Goal: Transaction & Acquisition: Purchase product/service

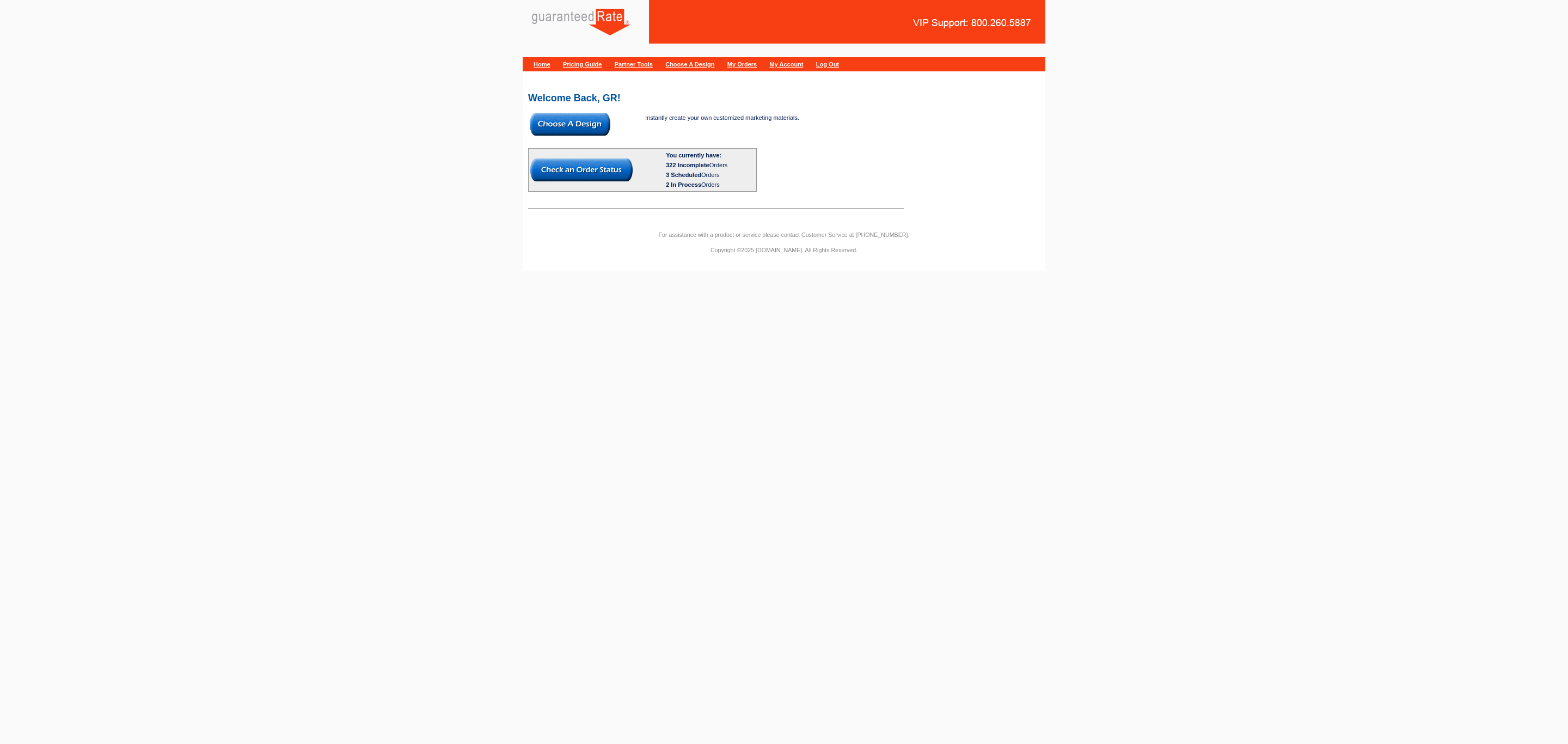
click at [560, 130] on img at bounding box center [570, 124] width 81 height 23
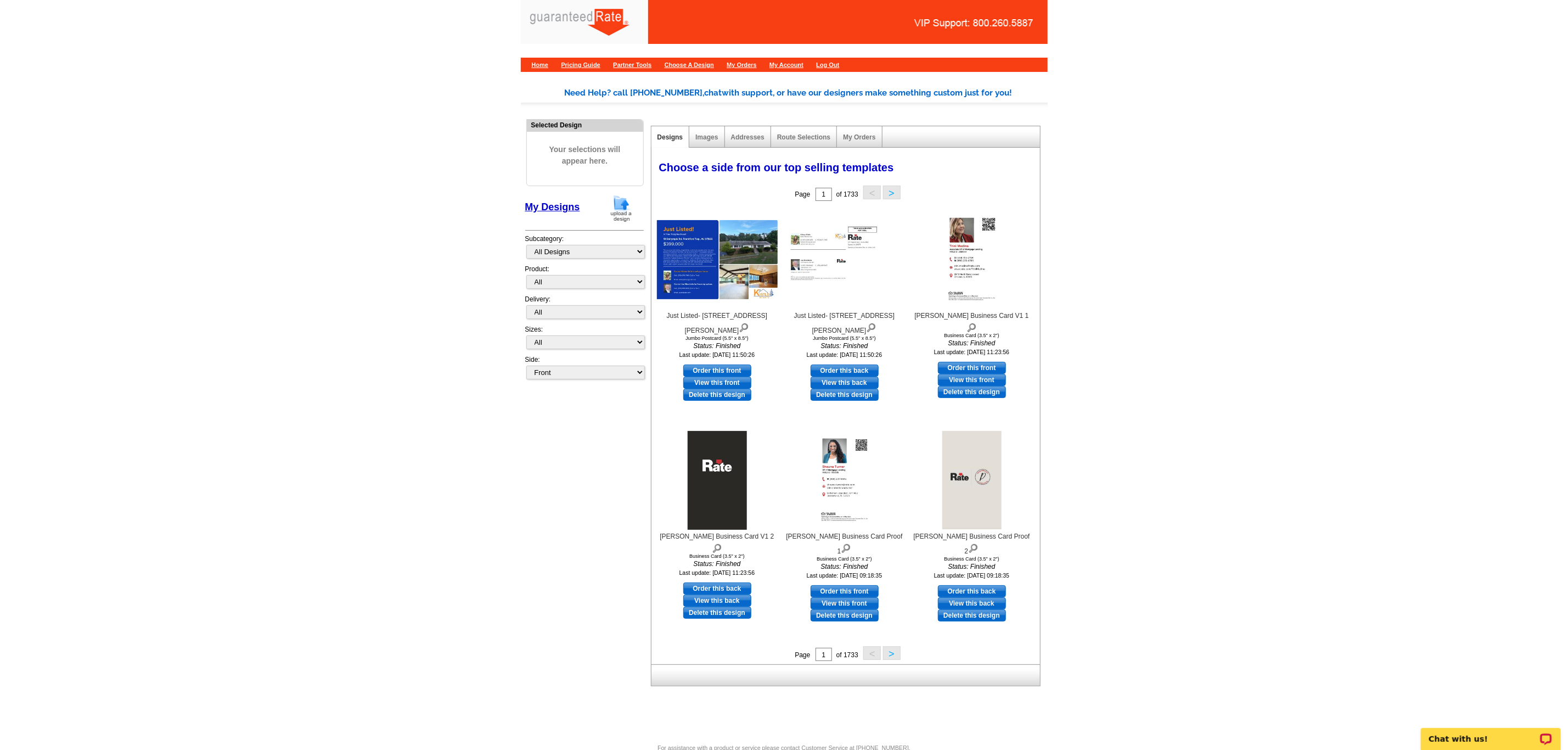
click at [626, 210] on img at bounding box center [621, 208] width 28 height 28
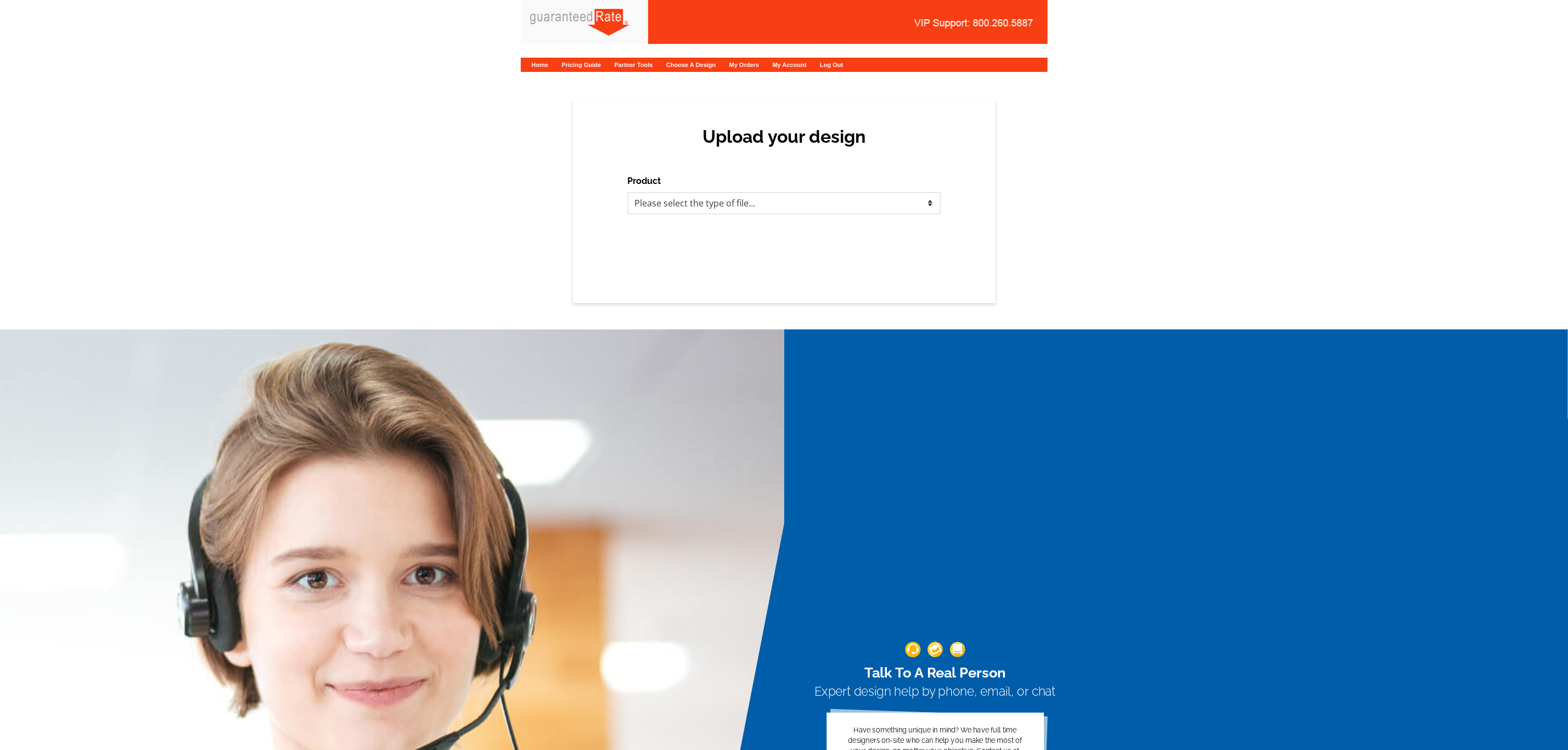
click at [655, 204] on select "Please select the type of file... Postcards Calendars Business Cards Letters an…" at bounding box center [784, 204] width 313 height 22
click at [628, 192] on select "Please select the type of file... Postcards Calendars Business Cards Letters an…" at bounding box center [784, 204] width 313 height 22
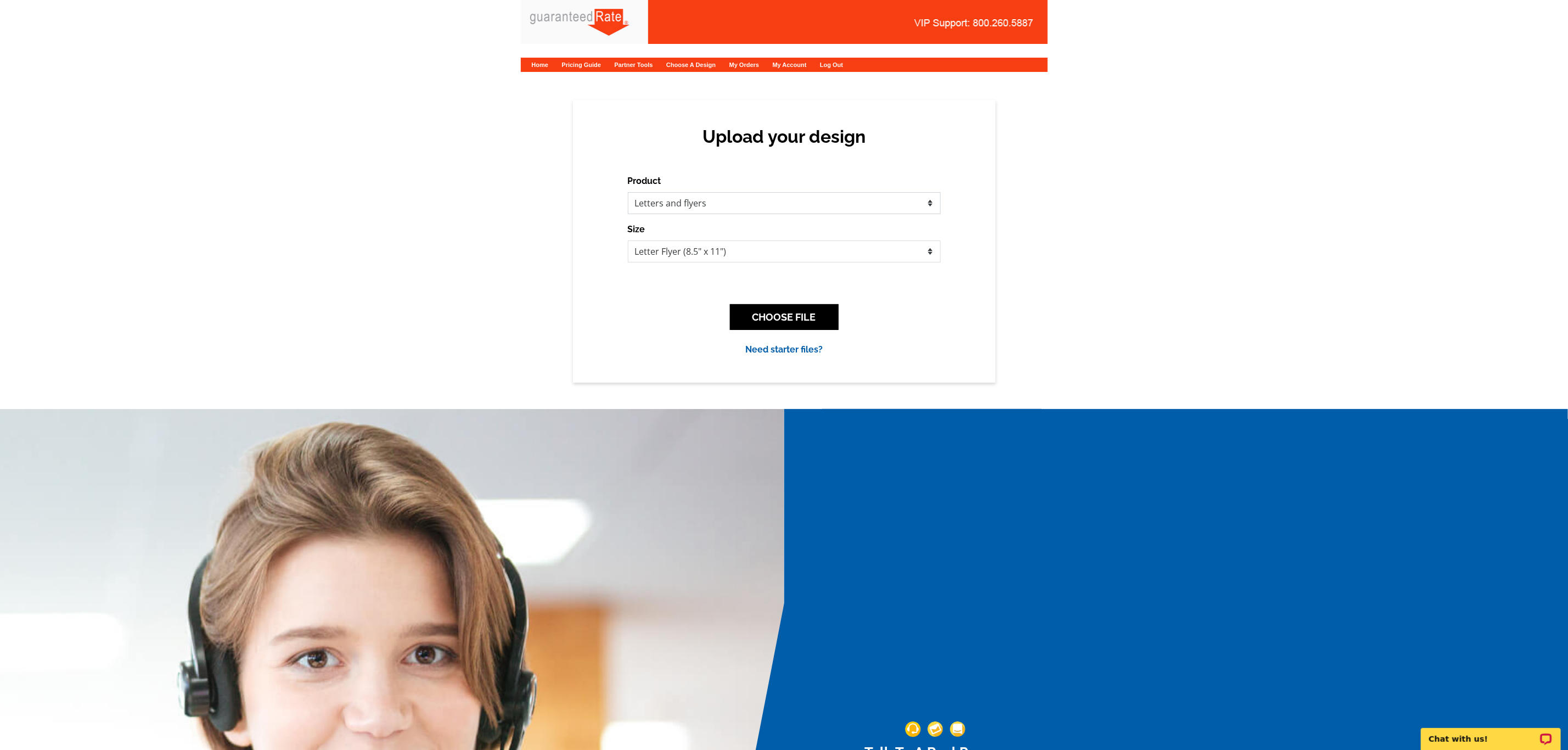
click at [695, 208] on select "Please select the type of file... Postcards Calendars Business Cards Letters an…" at bounding box center [784, 204] width 313 height 22
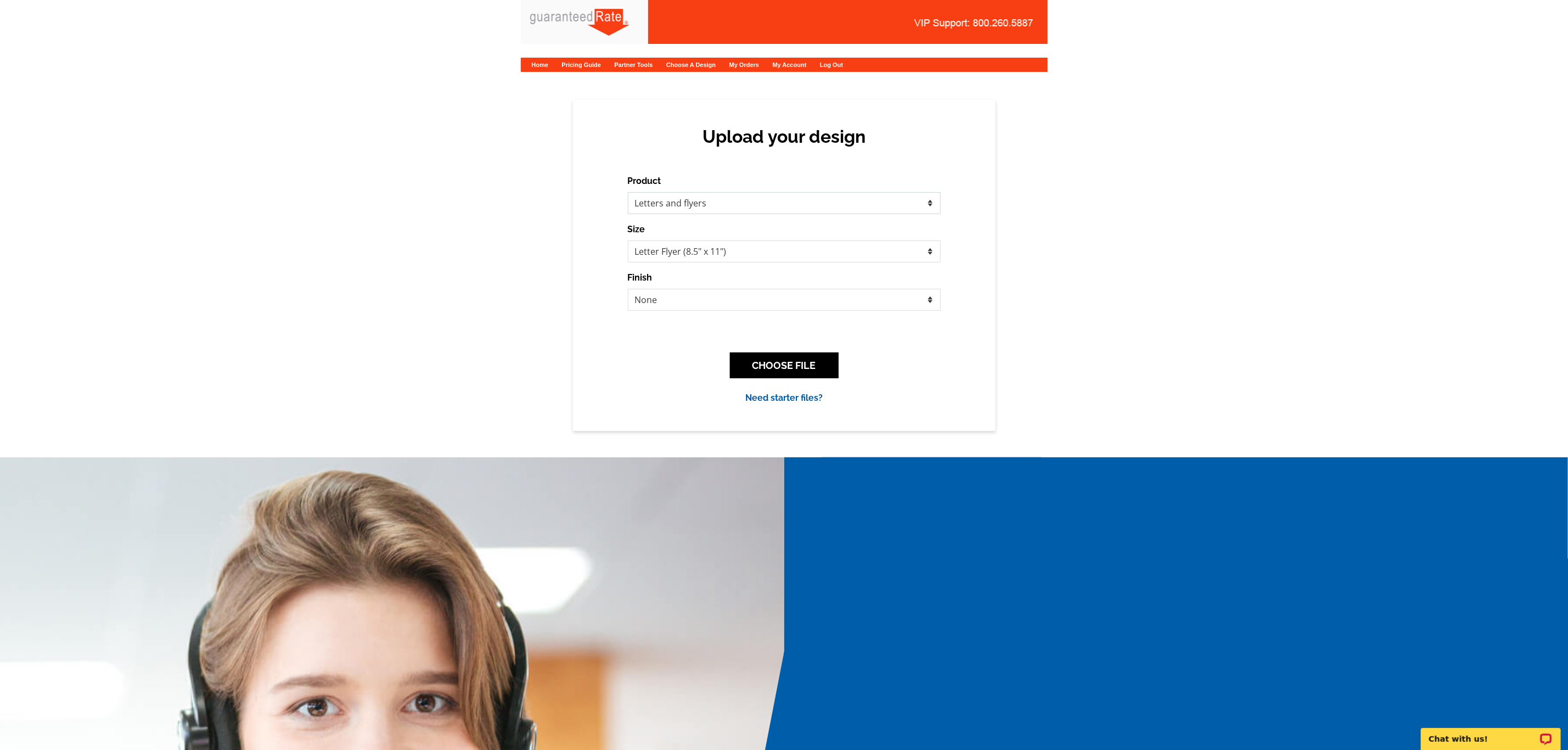
select select "3"
click at [628, 192] on select "Please select the type of file... Postcards Calendars Business Cards Letters an…" at bounding box center [784, 204] width 313 height 22
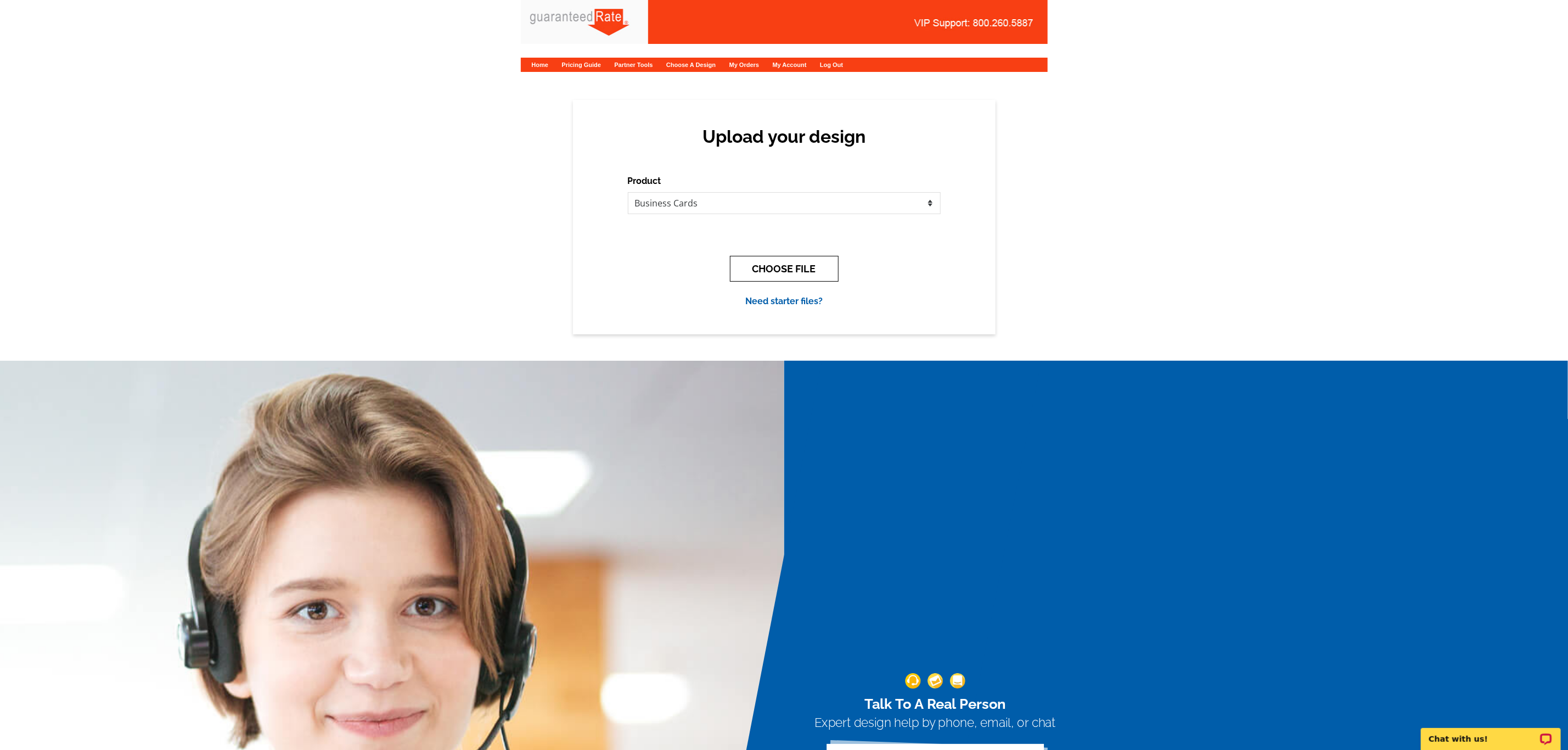
click at [755, 271] on button "CHOOSE FILE" at bounding box center [784, 269] width 109 height 26
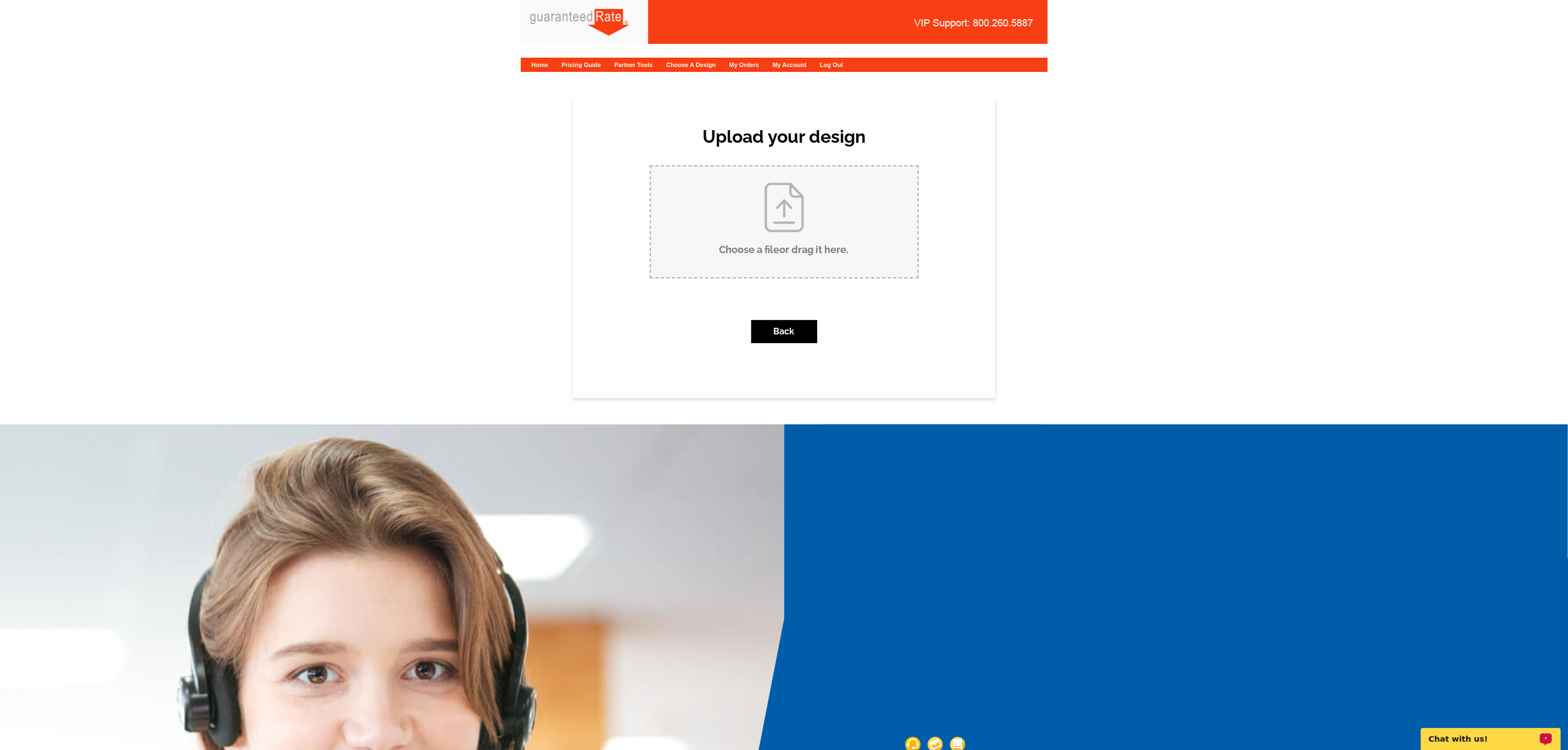
click at [805, 236] on input "Choose a file or drag it here ." at bounding box center [784, 222] width 267 height 111
type input "C:\fakepath\Carlo Cataldo Business Card V3.pdf"
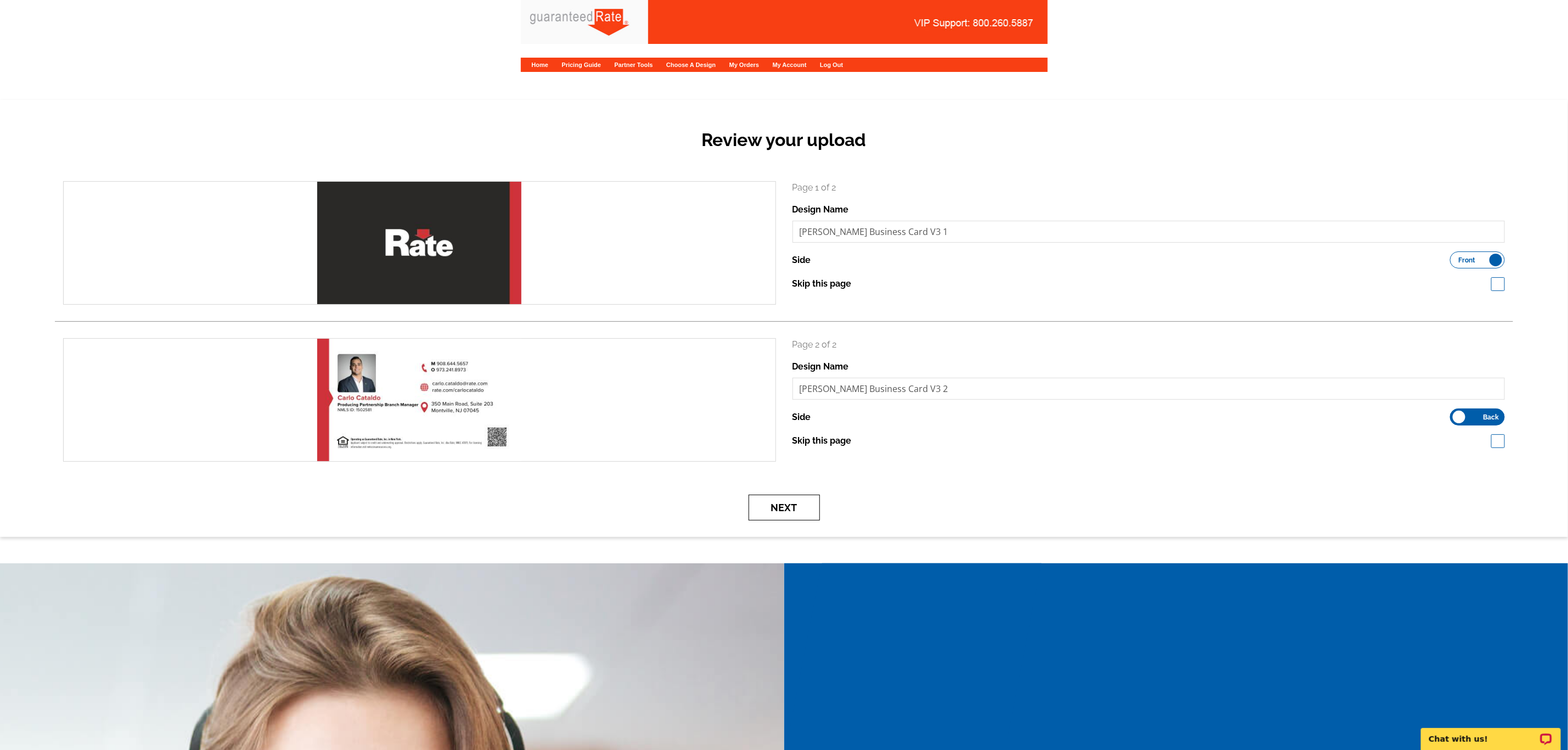
click at [786, 504] on button "Next" at bounding box center [784, 508] width 71 height 26
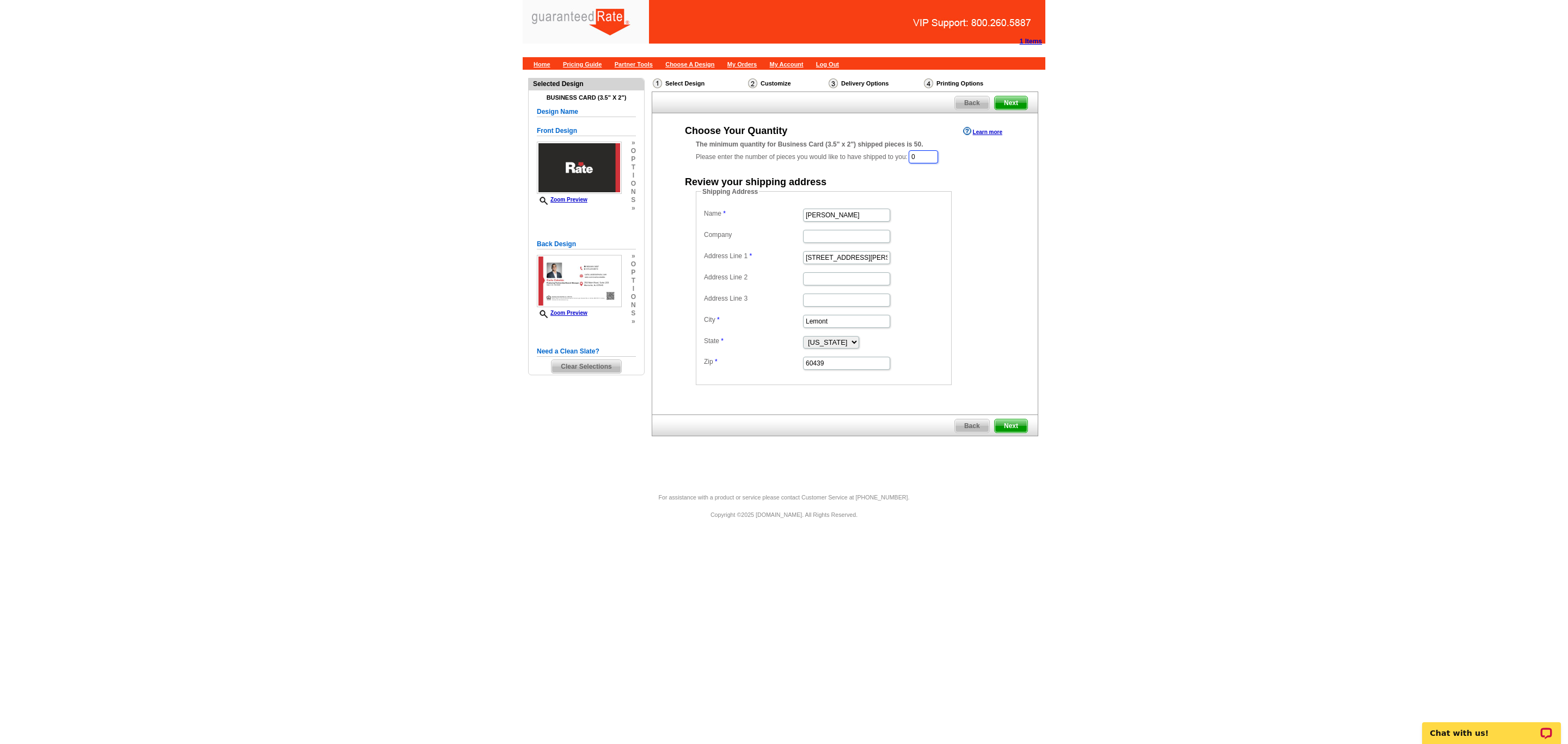
click at [934, 156] on input "0" at bounding box center [923, 156] width 30 height 13
type input "1000"
drag, startPoint x: 861, startPoint y: 214, endPoint x: 816, endPoint y: 218, distance: 45.2
click at [816, 218] on input "[PERSON_NAME]" at bounding box center [847, 216] width 87 height 13
type input "E"
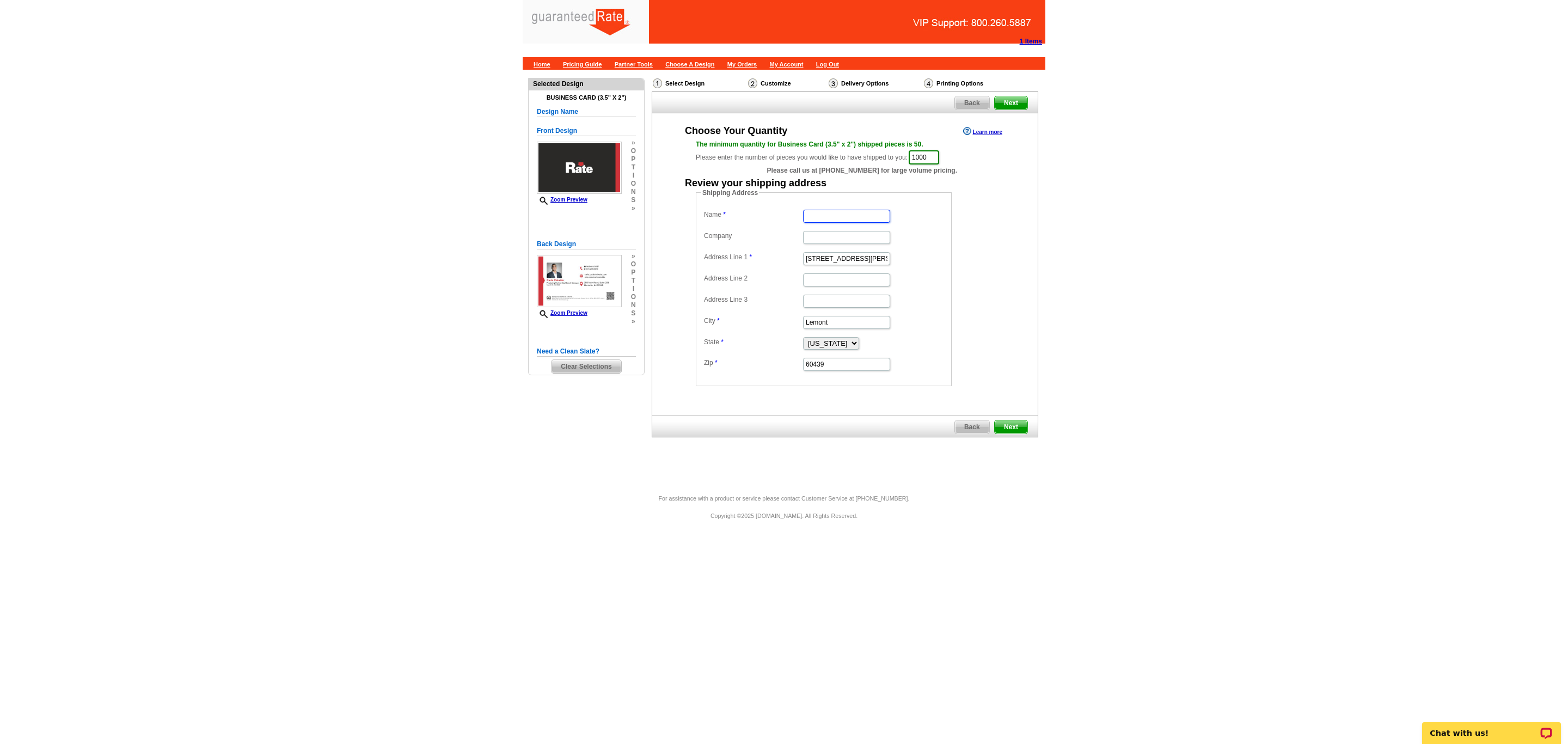
paste input "[STREET_ADDRESS]"
type input "[STREET_ADDRESS]"
type input "[PERSON_NAME]"
click at [808, 242] on input "Company" at bounding box center [847, 237] width 87 height 13
type input "Rate"
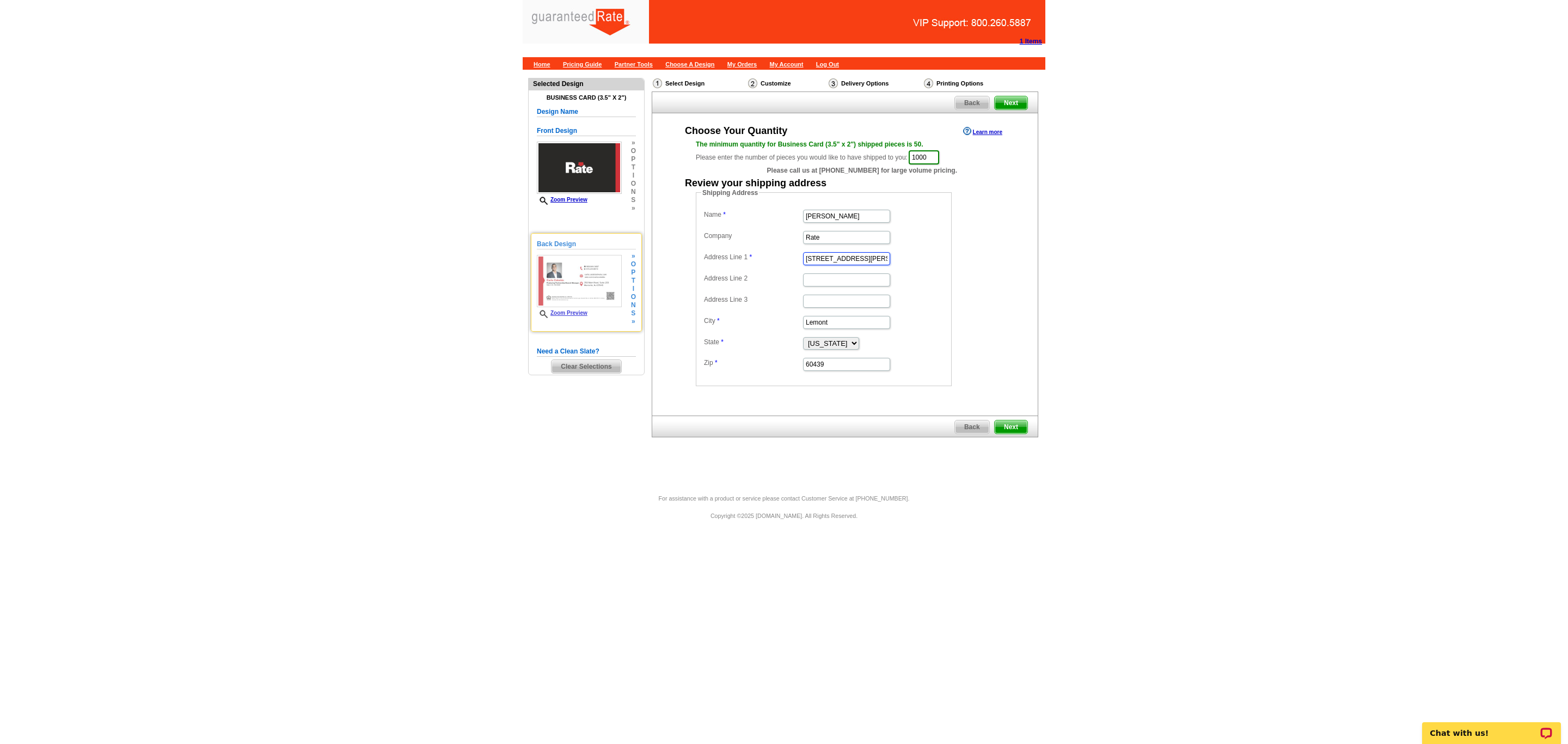
drag, startPoint x: 868, startPoint y: 259, endPoint x: 624, endPoint y: 234, distance: 245.3
click at [624, 234] on div "Need Help? call [PHONE_NUMBER], chat with support, or have our designers make s…" at bounding box center [784, 277] width 523 height 414
paste input "[STREET_ADDRESS]"
type input "[STREET_ADDRESS]"
drag, startPoint x: 843, startPoint y: 324, endPoint x: 713, endPoint y: 316, distance: 130.2
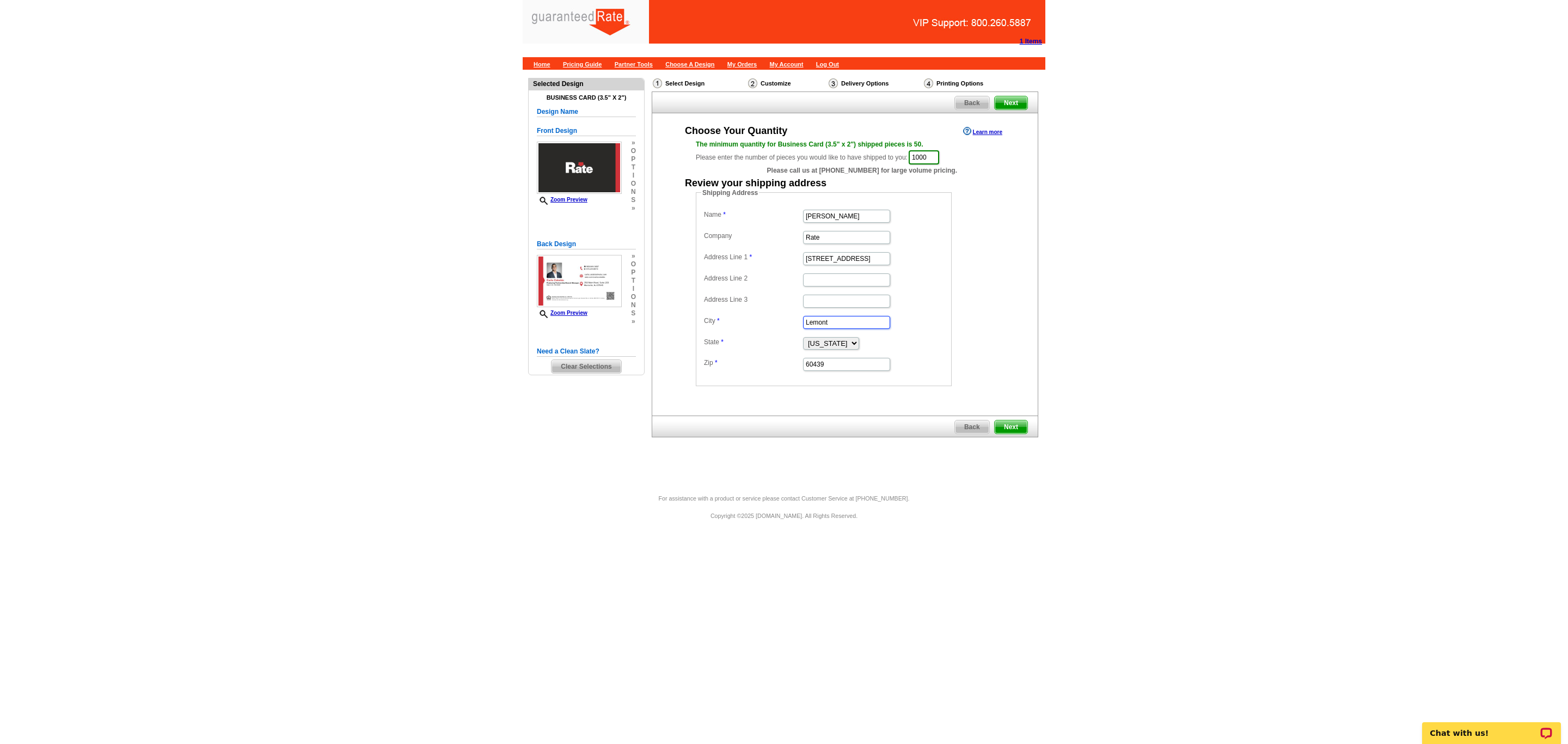
click at [713, 316] on dd "Lemont" at bounding box center [824, 322] width 245 height 17
type input "Stirling"
click at [844, 345] on select "[US_STATE] [US_STATE] [US_STATE] [US_STATE] [US_STATE] [US_STATE] [US_STATE] [U…" at bounding box center [831, 343] width 56 height 13
select select "NJ"
click at [803, 340] on select "[US_STATE] [US_STATE] [US_STATE] [US_STATE] [US_STATE] [US_STATE] [US_STATE] [U…" at bounding box center [831, 343] width 56 height 13
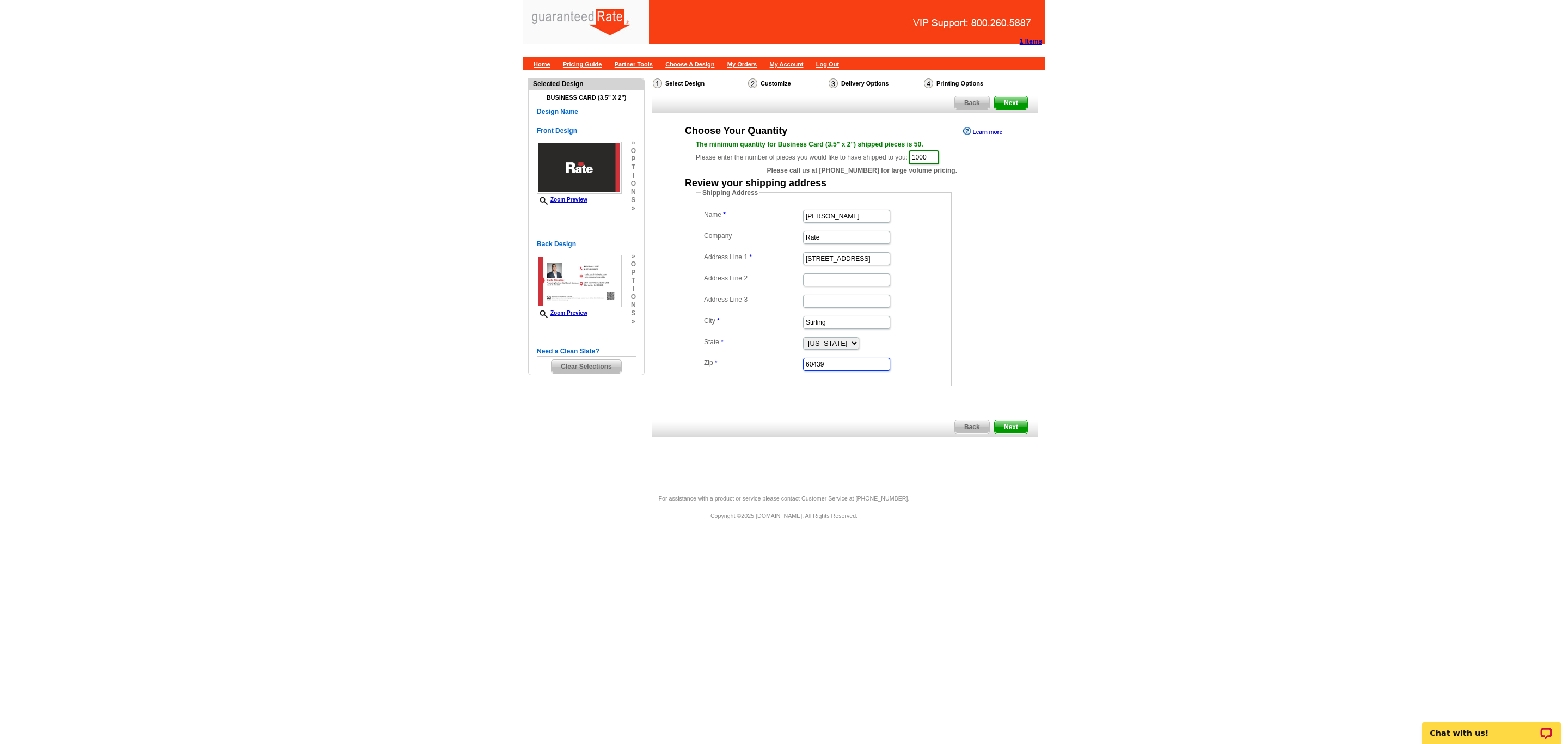
click at [832, 360] on input "60439" at bounding box center [847, 364] width 87 height 13
drag, startPoint x: 853, startPoint y: 365, endPoint x: 692, endPoint y: 370, distance: 161.1
click at [709, 368] on dl "Name [PERSON_NAME] Company Rate Address Line 1 [STREET_ADDRESS] Address Line 2 …" at bounding box center [824, 290] width 245 height 165
paste input "07980"
type input "07980"
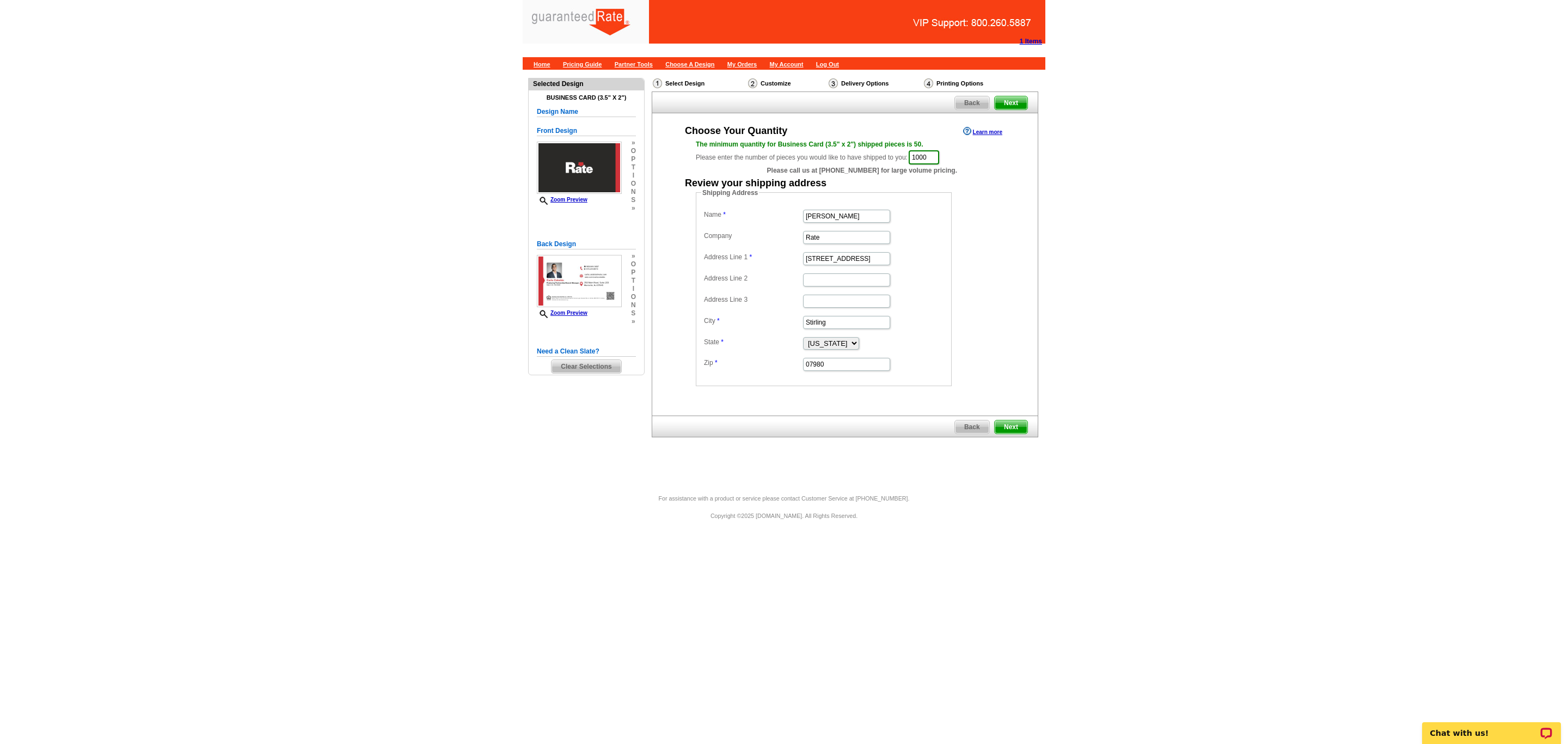
click at [989, 348] on form "Shipping Address Name [PERSON_NAME] Company Rate Address Line 1 [STREET_ADDRESS…" at bounding box center [845, 287] width 298 height 199
click at [1015, 424] on span "Next" at bounding box center [1011, 427] width 32 height 13
